Goal: Task Accomplishment & Management: Use online tool/utility

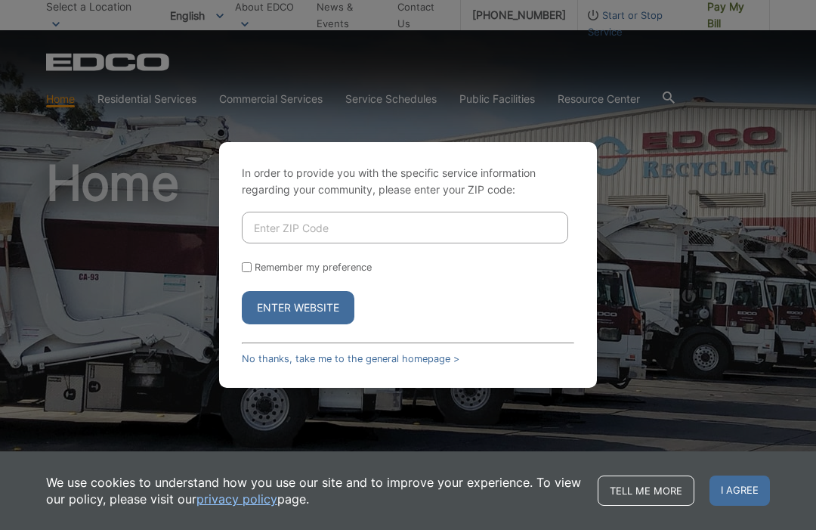
click at [465, 243] on input "Enter ZIP Code" at bounding box center [405, 228] width 327 height 32
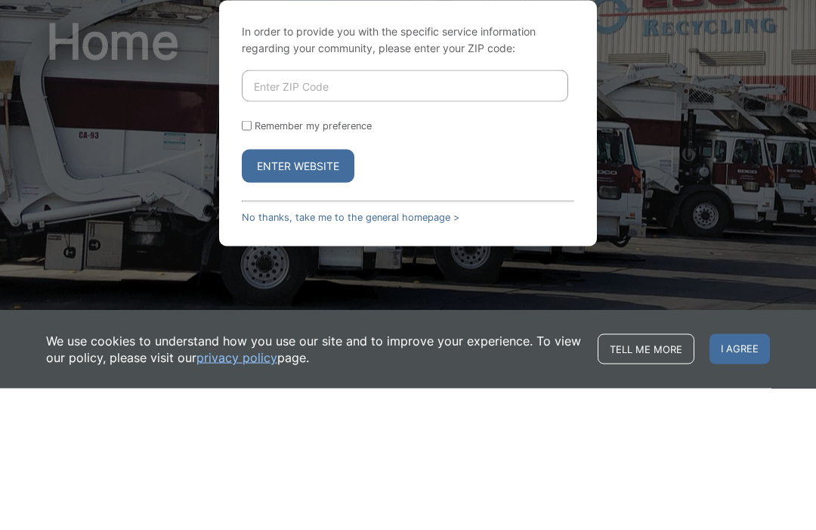
type input "91942"
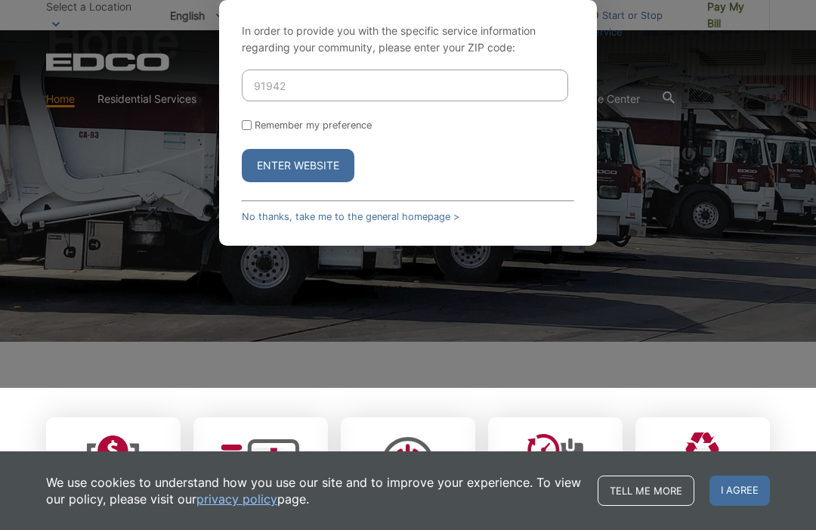
click at [316, 182] on button "Enter Website" at bounding box center [298, 165] width 113 height 33
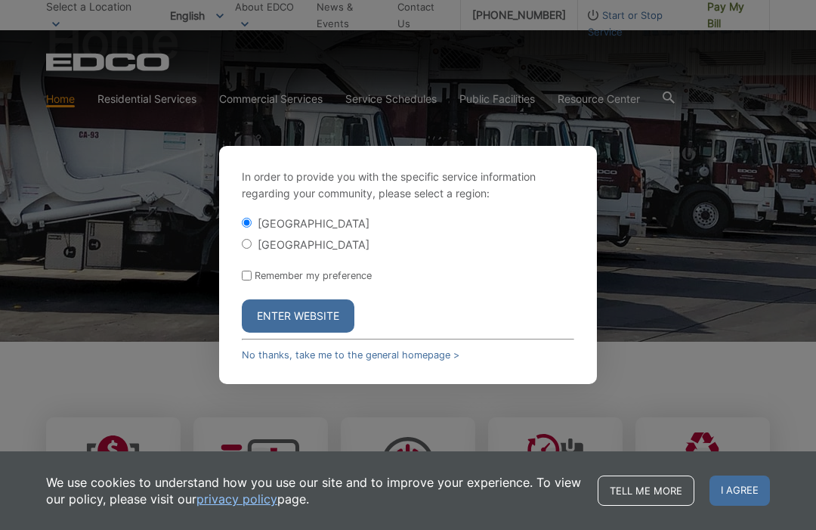
click at [319, 327] on button "Enter Website" at bounding box center [298, 315] width 113 height 33
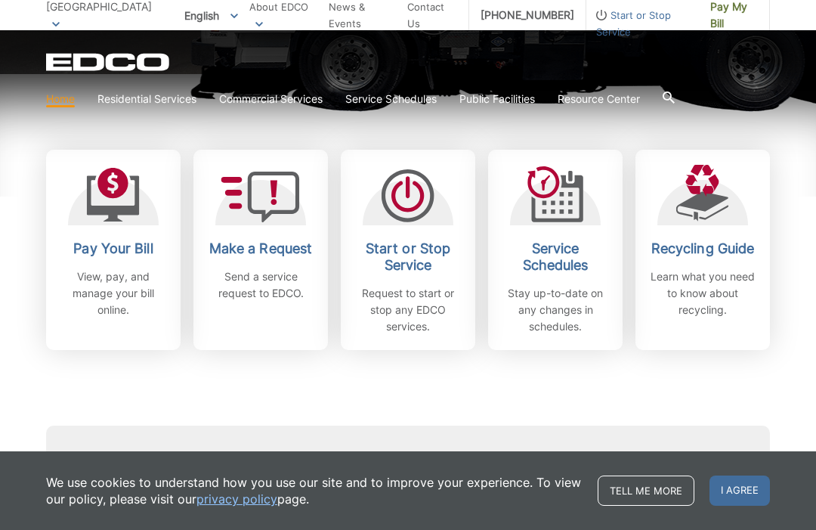
scroll to position [420, 0]
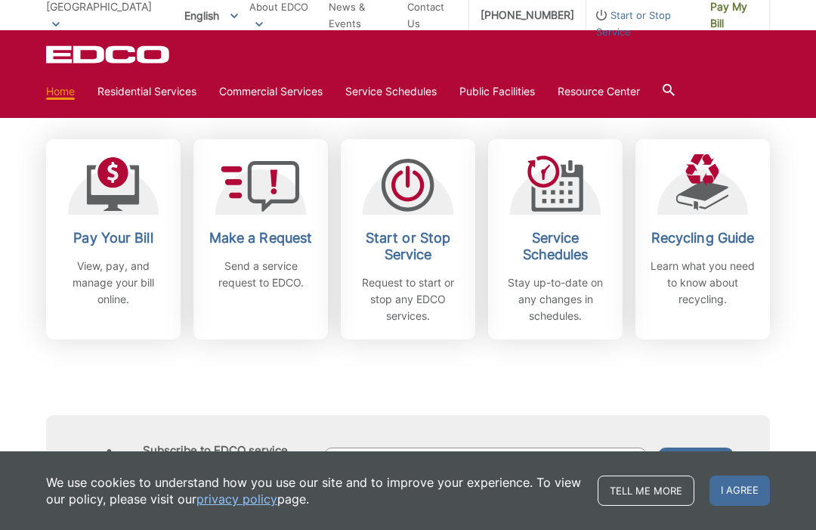
click at [129, 286] on p "View, pay, and manage your bill online." at bounding box center [113, 283] width 112 height 50
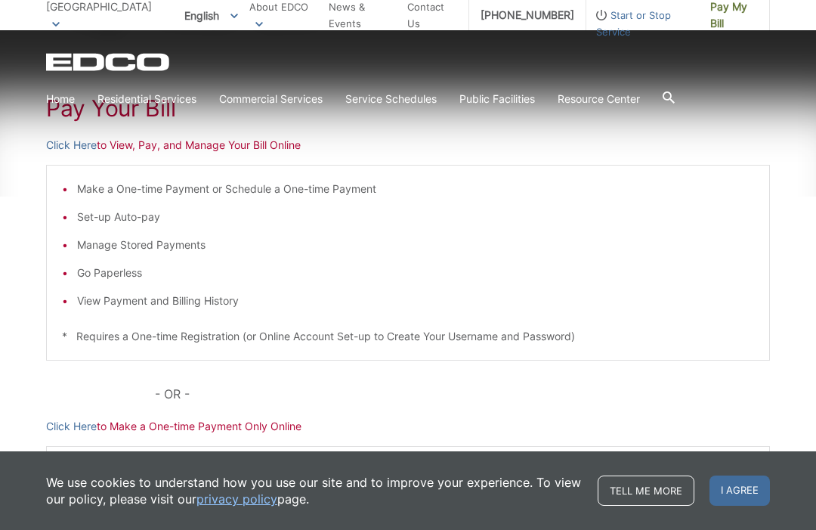
scroll to position [251, 0]
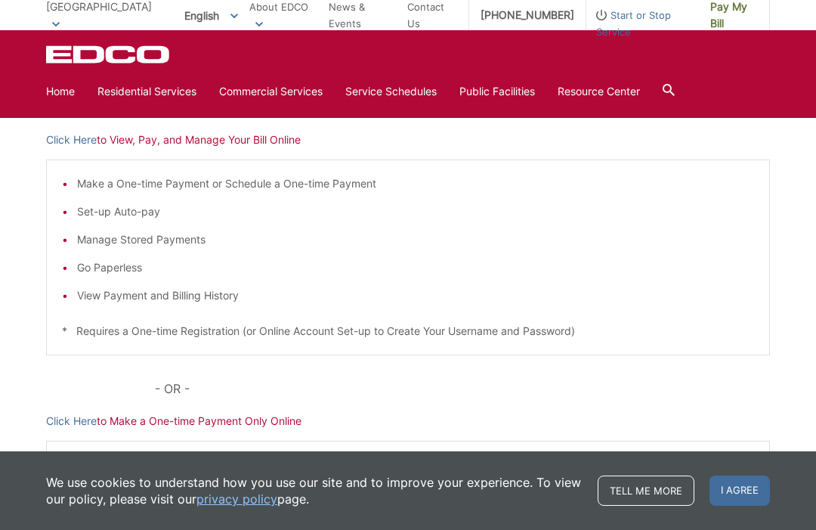
click at [240, 426] on p "Click Here to Make a One-time Payment Only Online" at bounding box center [408, 421] width 724 height 17
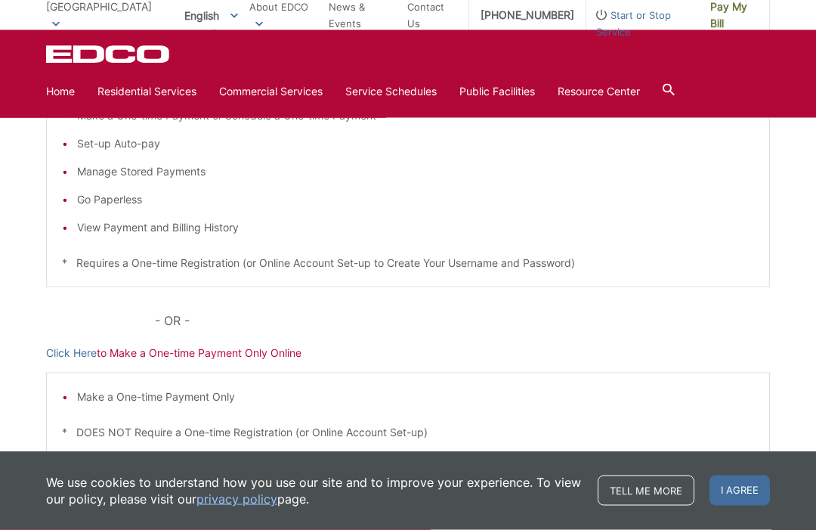
scroll to position [319, 0]
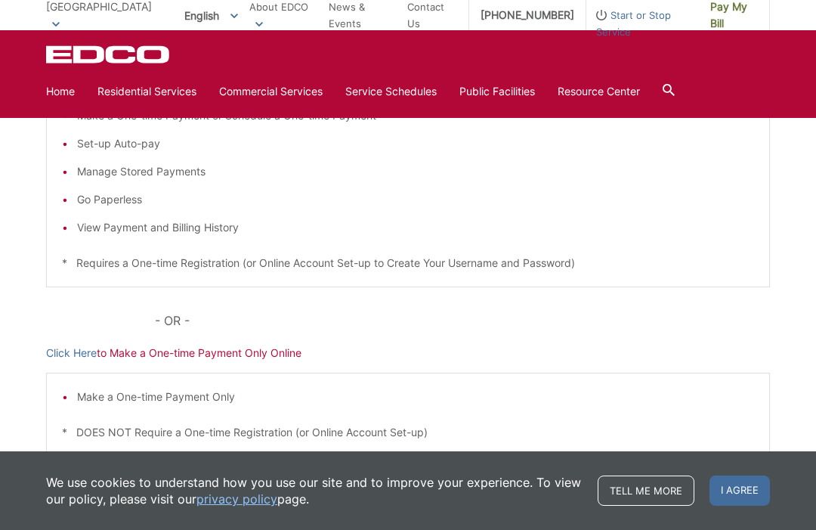
click at [55, 358] on link "Click Here" at bounding box center [71, 353] width 51 height 17
